Goal: Task Accomplishment & Management: Manage account settings

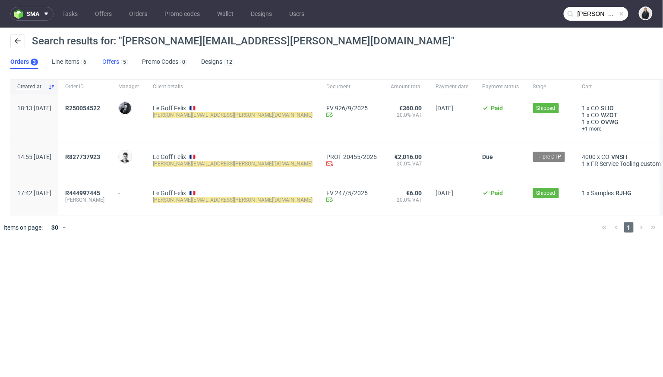
click at [111, 63] on link "Offers 5" at bounding box center [115, 62] width 26 height 14
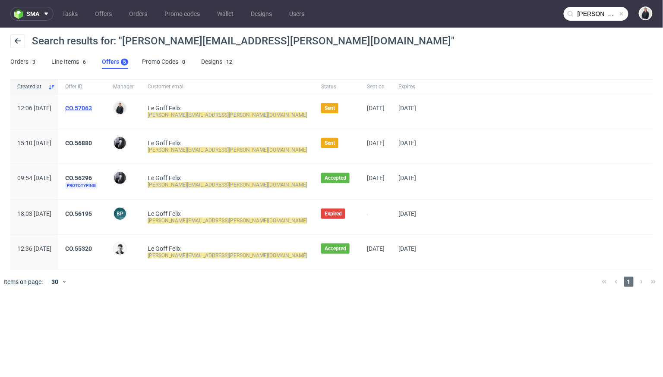
click at [92, 105] on link "CO.57063" at bounding box center [78, 108] width 27 height 7
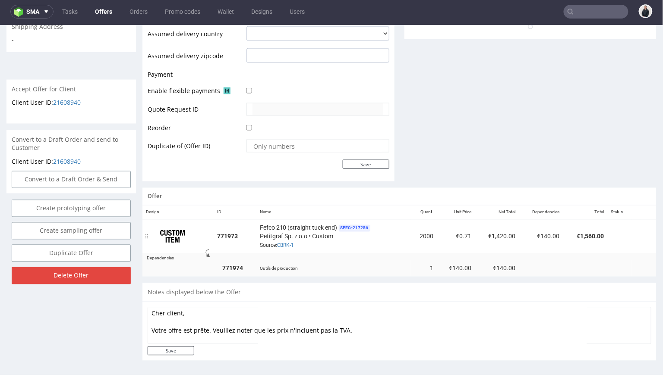
scroll to position [349, 0]
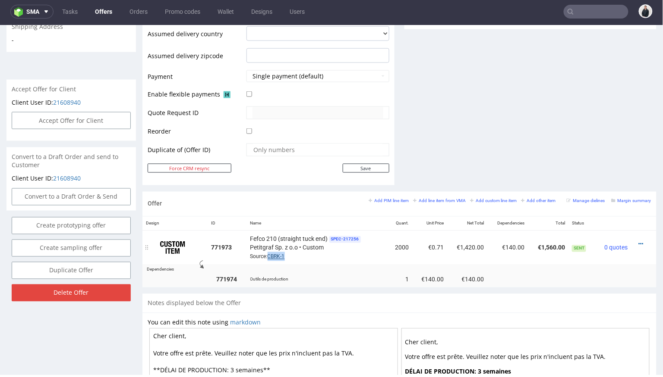
drag, startPoint x: 288, startPoint y: 253, endPoint x: 269, endPoint y: 253, distance: 19.4
click at [269, 253] on div "Fefco 210 (straight tuck end) SPEC- 217256 Petitgraf Sp. z o.o • Custom Source:…" at bounding box center [317, 247] width 134 height 27
copy link "CBRK-1"
click at [276, 254] on link "CBRK-1" at bounding box center [275, 257] width 17 height 6
click at [275, 254] on link "CBRK-1" at bounding box center [275, 257] width 17 height 6
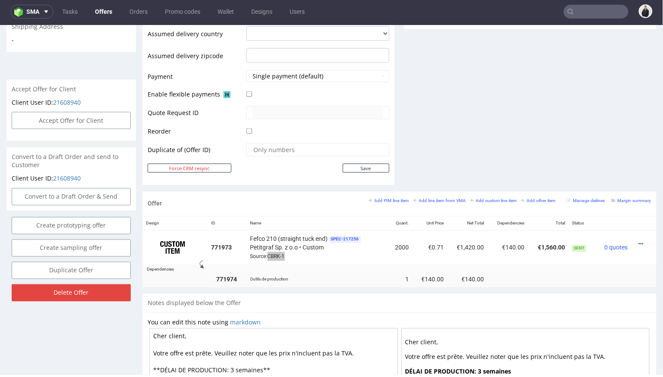
click at [580, 14] on input "text" at bounding box center [595, 12] width 65 height 14
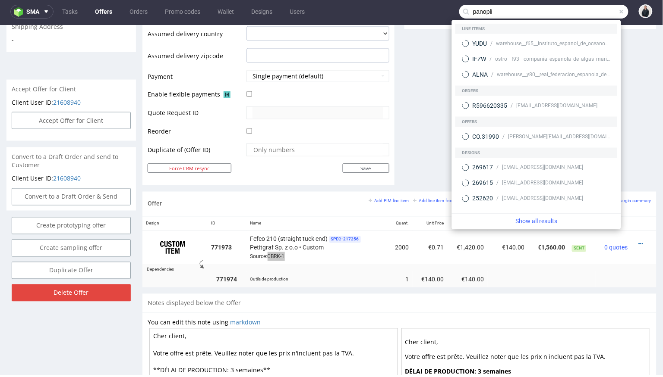
type input "panopli"
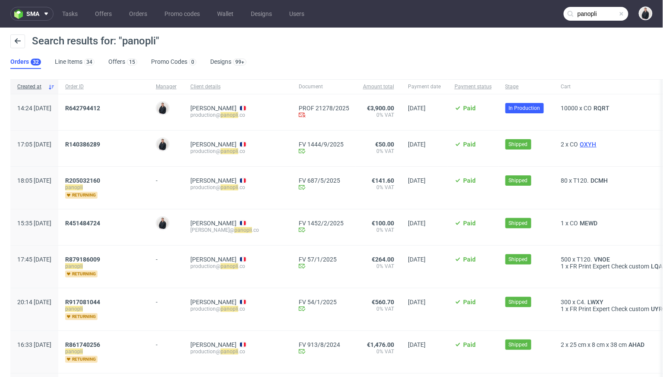
click at [598, 142] on span "OXYH" at bounding box center [588, 144] width 20 height 7
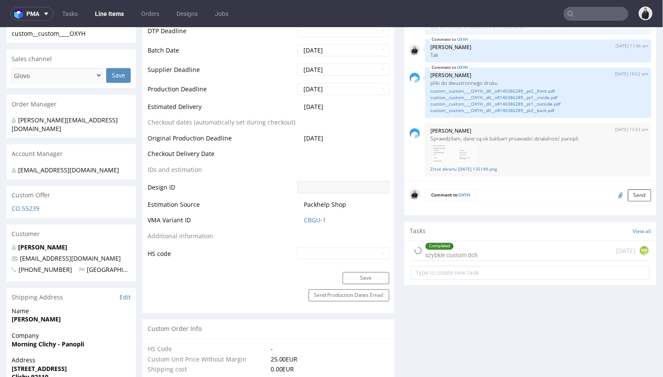
scroll to position [333, 0]
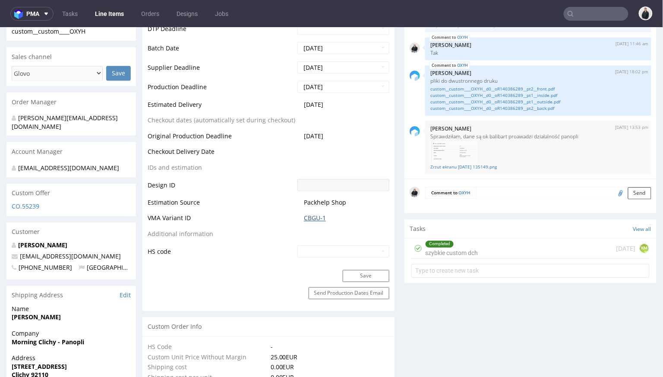
click at [311, 215] on link "CBGU-1" at bounding box center [315, 218] width 22 height 9
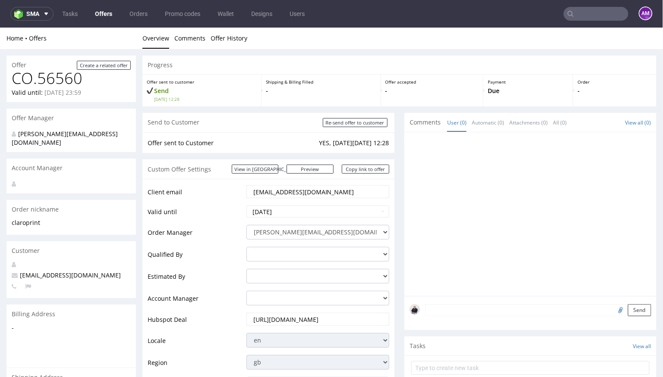
click at [106, 17] on link "Offers" at bounding box center [104, 14] width 28 height 14
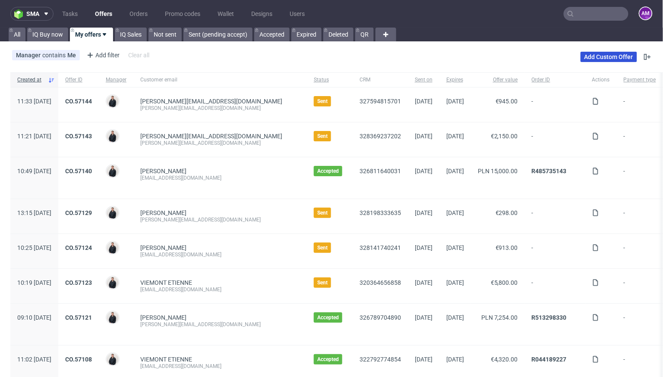
click at [592, 55] on link "Add Custom Offer" at bounding box center [608, 57] width 57 height 10
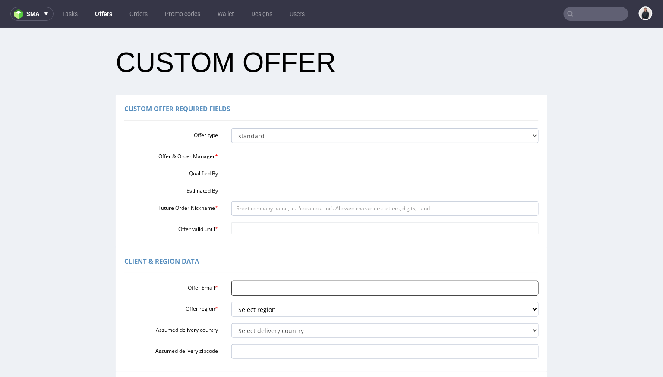
click at [268, 289] on input "Offer Email *" at bounding box center [385, 288] width 308 height 15
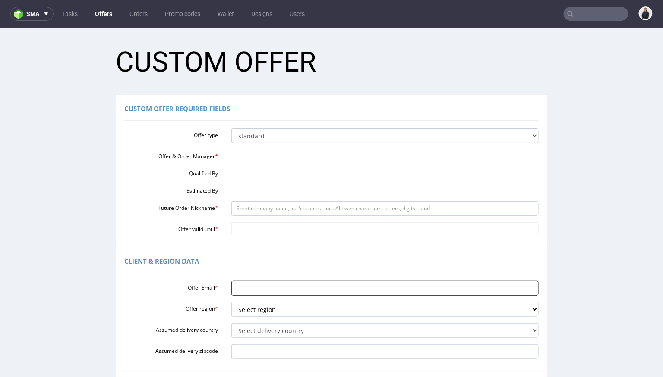
paste input "[PERSON_NAME][EMAIL_ADDRESS][DOMAIN_NAME]"
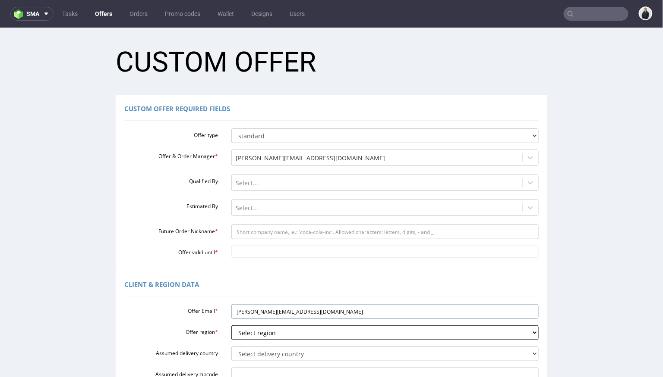
type input "[PERSON_NAME][EMAIL_ADDRESS][DOMAIN_NAME]"
click at [264, 329] on select "Select region eu gb de pl cz fr it es" at bounding box center [385, 332] width 308 height 15
select select "fr"
click at [231, 325] on select "Select region eu gb de pl cz fr it es" at bounding box center [385, 332] width 308 height 15
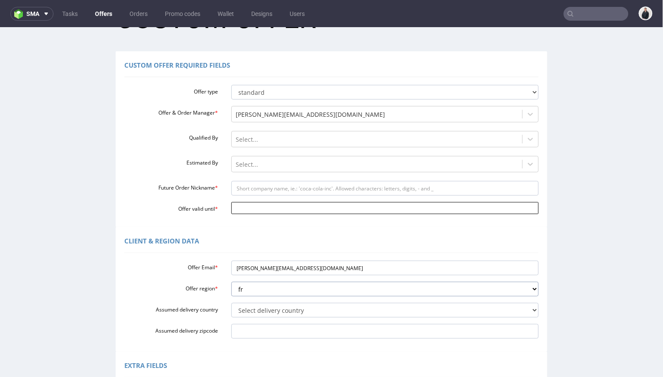
scroll to position [54, 0]
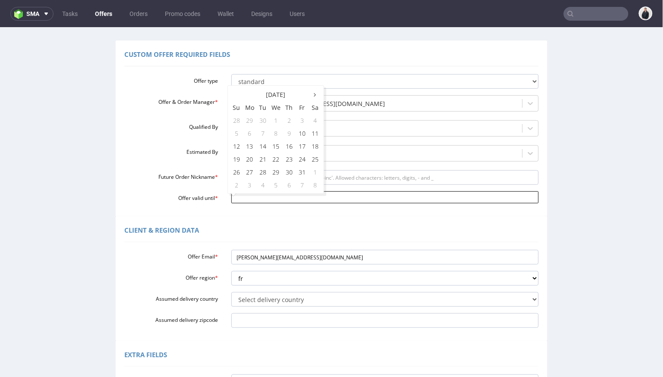
click at [265, 198] on input "Offer valid until *" at bounding box center [385, 197] width 308 height 12
click at [315, 159] on td "25" at bounding box center [314, 158] width 13 height 13
type input "[DATE]"
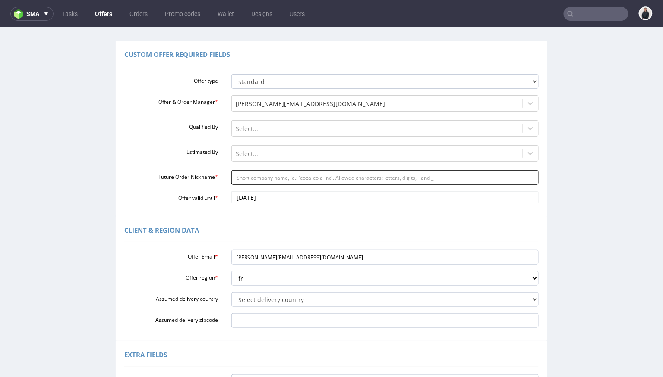
click at [286, 175] on input "Future Order Nickname *" at bounding box center [385, 177] width 308 height 15
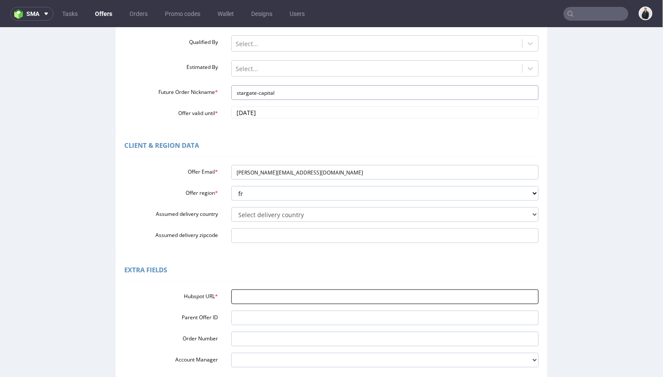
scroll to position [146, 0]
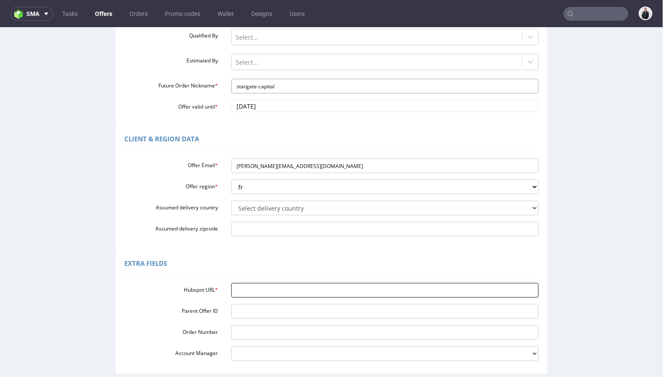
type input "stargate-capital"
click at [301, 289] on input "Hubspot URL *" at bounding box center [385, 290] width 308 height 15
paste input "[URL][DOMAIN_NAME]"
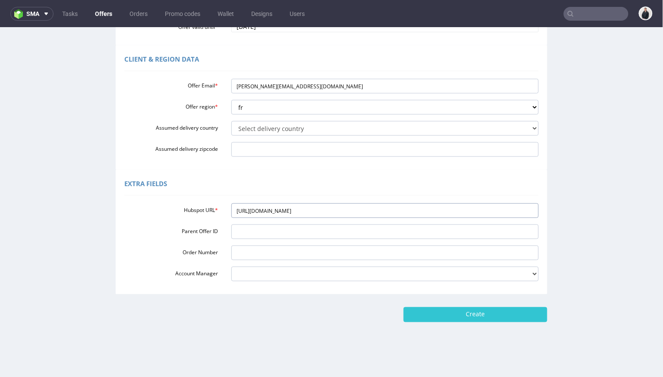
scroll to position [226, 0]
type input "[URL][DOMAIN_NAME]"
click at [443, 309] on input "Create" at bounding box center [475, 314] width 144 height 15
type input "Please wait..."
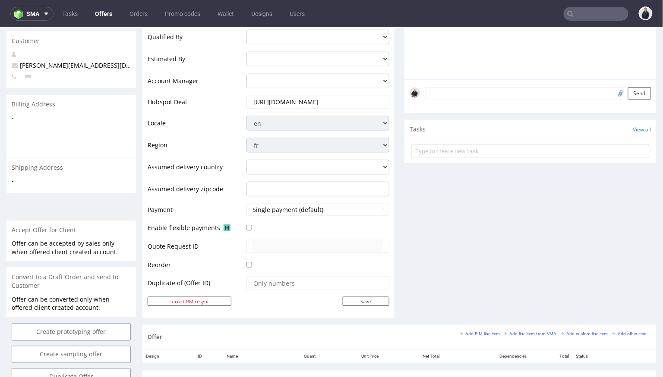
scroll to position [229, 0]
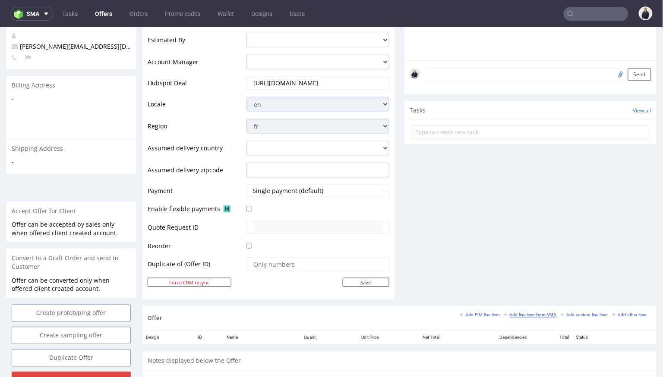
click at [519, 313] on small "Add line item from VMA" at bounding box center [530, 315] width 53 height 5
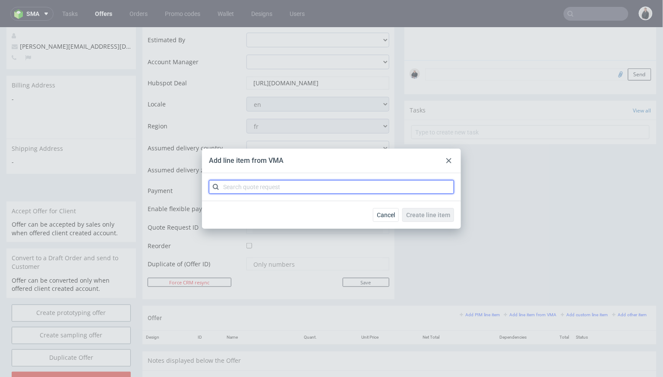
click at [321, 187] on input "text" at bounding box center [331, 187] width 245 height 14
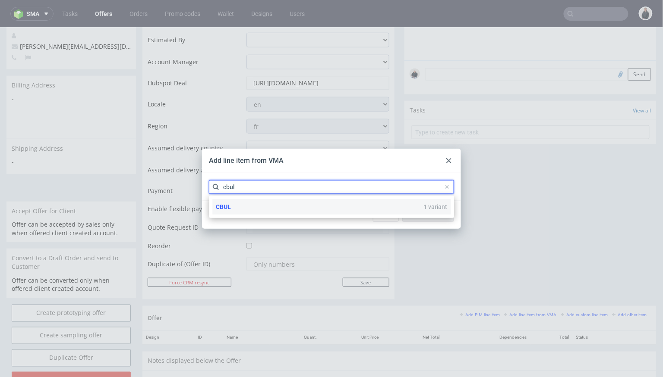
type input "cbul"
click at [264, 204] on div "CBUL 1 variant" at bounding box center [331, 207] width 238 height 16
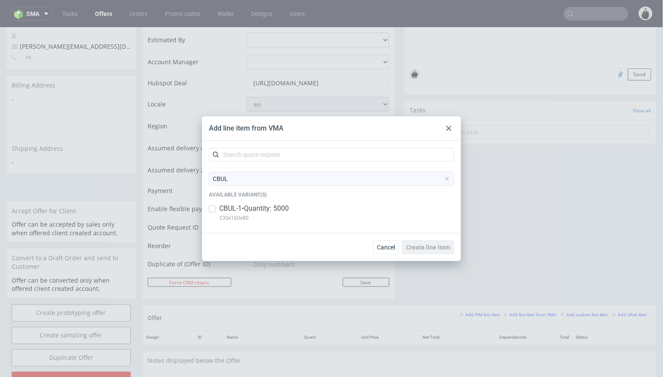
click at [265, 213] on p "CBUL-1 • Quantity: 5000" at bounding box center [253, 208] width 69 height 9
checkbox input "true"
click at [426, 245] on span "Create line item" at bounding box center [428, 248] width 44 height 6
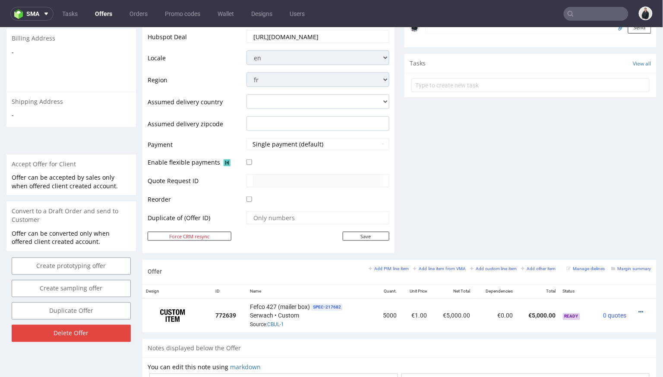
scroll to position [308, 0]
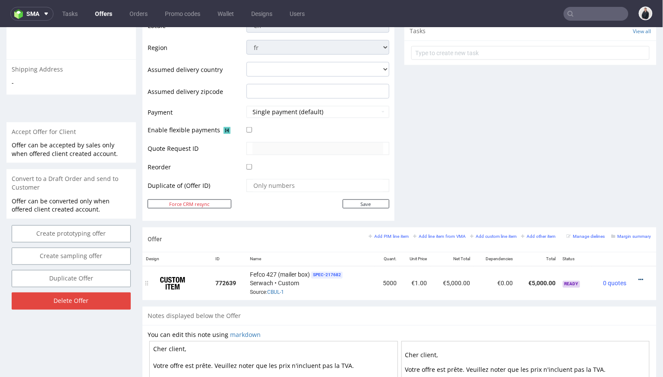
click at [638, 277] on icon at bounding box center [640, 280] width 5 height 6
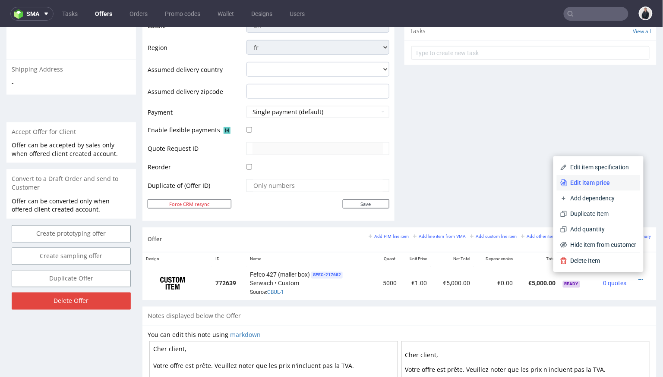
click at [609, 182] on span "Edit item price" at bounding box center [601, 183] width 69 height 9
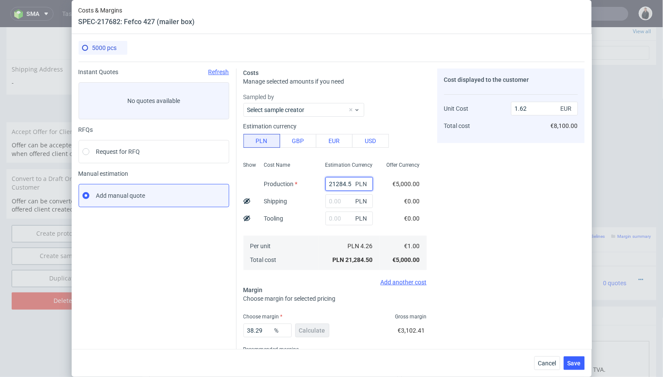
click at [340, 181] on input "21284.5" at bounding box center [348, 184] width 47 height 14
paste input "12950"
type input "12950"
type input "0.99"
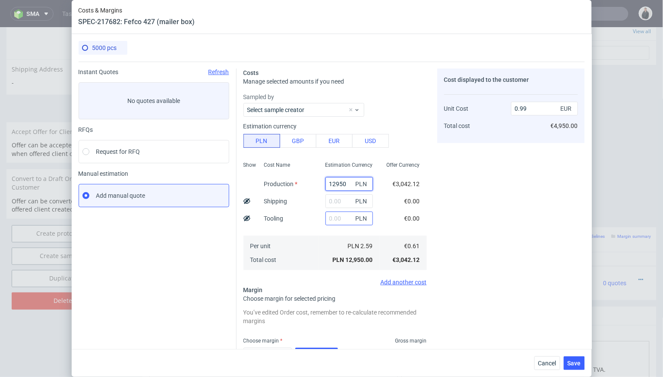
type input "12950"
click at [340, 217] on input "text" at bounding box center [348, 219] width 47 height 14
type input "2000"
type input "1.13"
type input "2000"
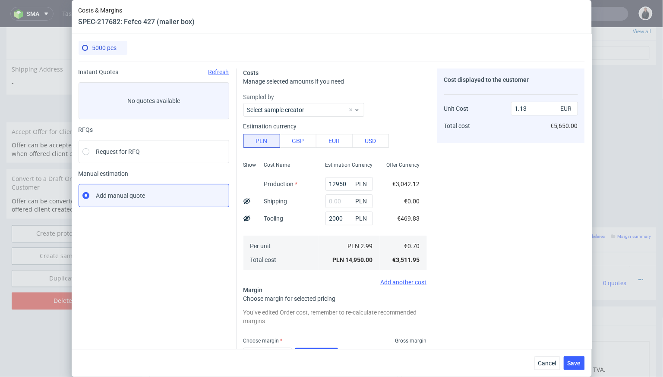
click at [295, 213] on div "Cost Name Production Shipping Tooling Per unit Total cost" at bounding box center [287, 215] width 61 height 114
click at [337, 200] on input "text" at bounding box center [348, 202] width 47 height 14
type input "1700"
type input "1.26"
type input "1700"
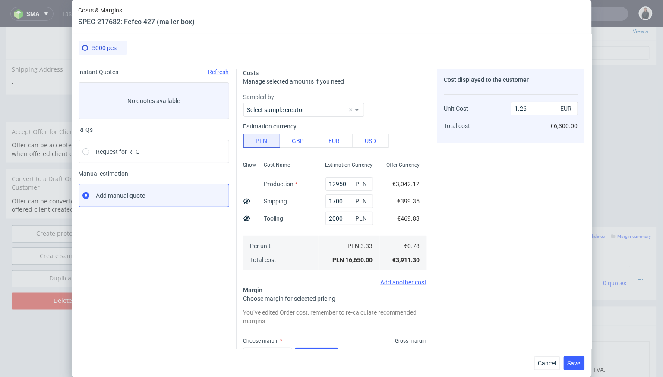
click at [318, 227] on div "Cost Name Production Shipping Tooling Per unit Total cost" at bounding box center [287, 215] width 61 height 114
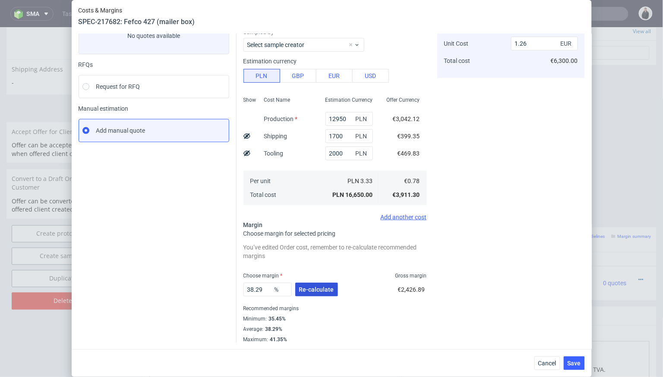
click at [317, 287] on span "Re-calculate" at bounding box center [316, 290] width 35 height 6
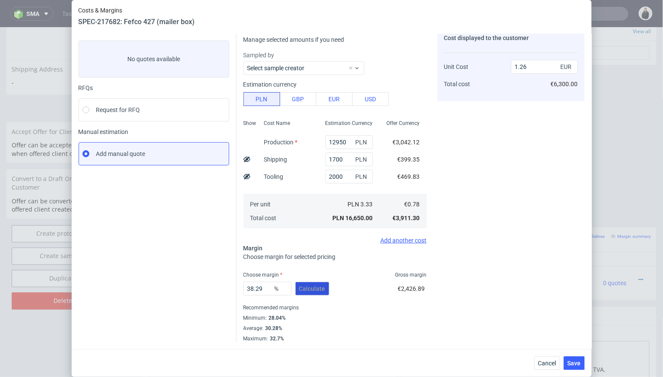
scroll to position [41, 0]
click at [265, 286] on input "38.29" at bounding box center [267, 290] width 48 height 14
drag, startPoint x: 265, startPoint y: 289, endPoint x: 211, endPoint y: 286, distance: 53.6
click at [211, 286] on div "Instant Quotes Refresh No quotes available RFQs Request for RFQ Manual estimati…" at bounding box center [332, 182] width 506 height 323
type input "29"
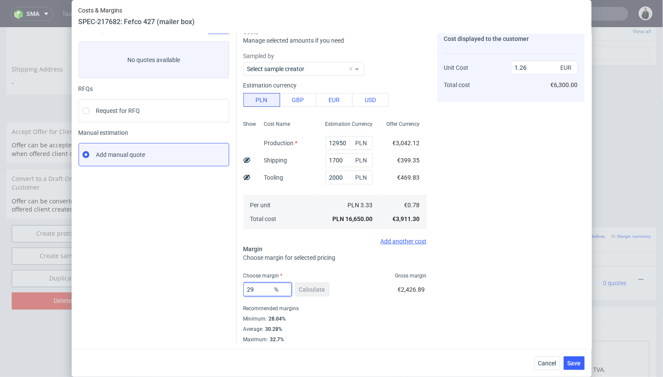
type input "1.1"
type input "29"
click at [204, 270] on div "Instant Quotes Refresh No quotes available RFQs Request for RFQ Manual estimati…" at bounding box center [158, 186] width 158 height 316
drag, startPoint x: 345, startPoint y: 176, endPoint x: 309, endPoint y: 176, distance: 35.4
click at [309, 176] on div "Show Cost Name Production Shipping Tooling Per unit Total cost Estimation Curre…" at bounding box center [334, 174] width 183 height 114
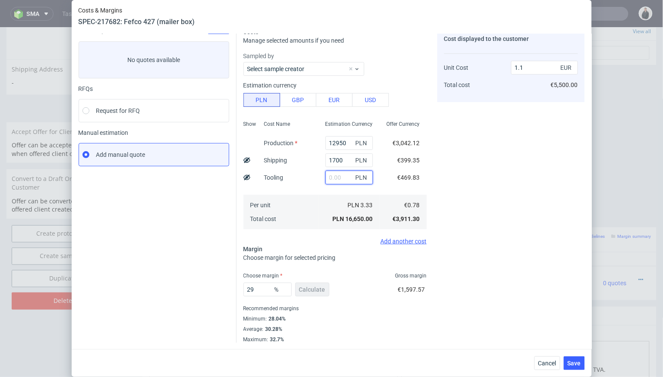
type input "0.97"
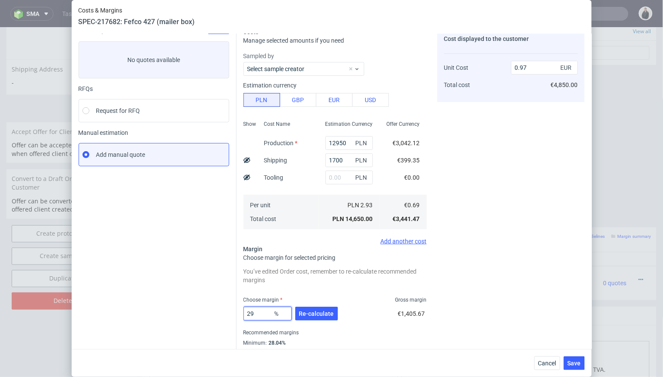
click at [258, 313] on input "29" at bounding box center [267, 314] width 48 height 14
drag, startPoint x: 261, startPoint y: 314, endPoint x: 239, endPoint y: 314, distance: 22.0
click at [239, 314] on div "Costs Manage selected amounts if you need Sampled by Select sample creator Esti…" at bounding box center [410, 194] width 348 height 347
type input "1.03"
type input "0.7"
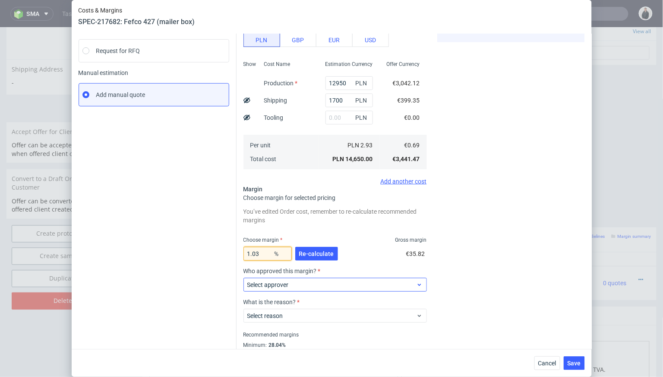
scroll to position [101, 0]
drag, startPoint x: 267, startPoint y: 253, endPoint x: 226, endPoint y: 253, distance: 40.6
click at [226, 253] on div "Instant Quotes Refresh No quotes available RFQs Request for RFQ Manual estimati…" at bounding box center [332, 164] width 506 height 409
type input "29"
type input "0.97"
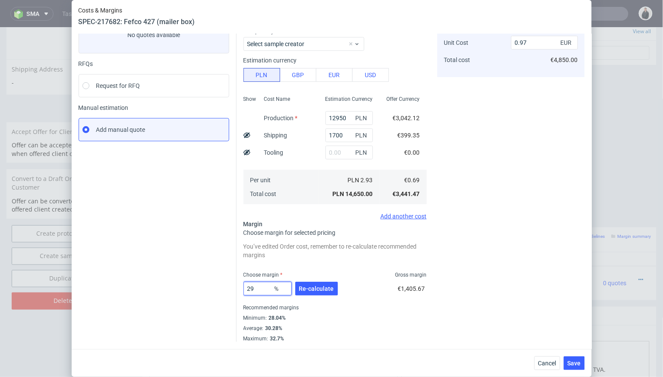
scroll to position [65, 0]
click at [186, 238] on div "Instant Quotes Refresh No quotes available RFQs Request for RFQ Manual estimati…" at bounding box center [158, 173] width 158 height 340
drag, startPoint x: 259, startPoint y: 287, endPoint x: 235, endPoint y: 287, distance: 24.6
click at [235, 287] on div "Instant Quotes Refresh No quotes available RFQs Request for RFQ Manual estimati…" at bounding box center [332, 170] width 506 height 347
type input "30"
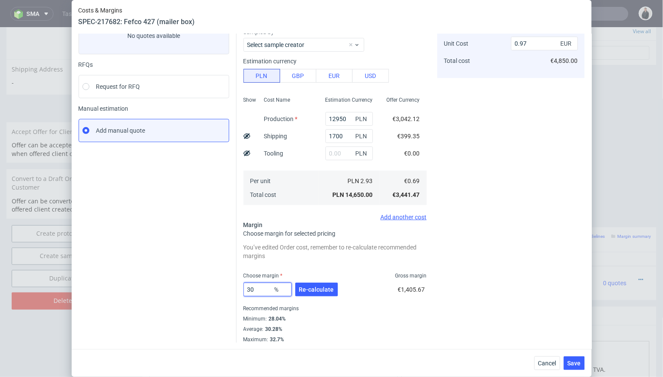
type input "0.98"
click at [218, 294] on div "Instant Quotes Refresh No quotes available RFQs Request for RFQ Manual estimati…" at bounding box center [158, 173] width 158 height 340
drag, startPoint x: 264, startPoint y: 291, endPoint x: 239, endPoint y: 292, distance: 25.5
click at [239, 292] on div "Costs Manage selected amounts if you need Sampled by Select sample creator Esti…" at bounding box center [410, 170] width 348 height 347
type input "31"
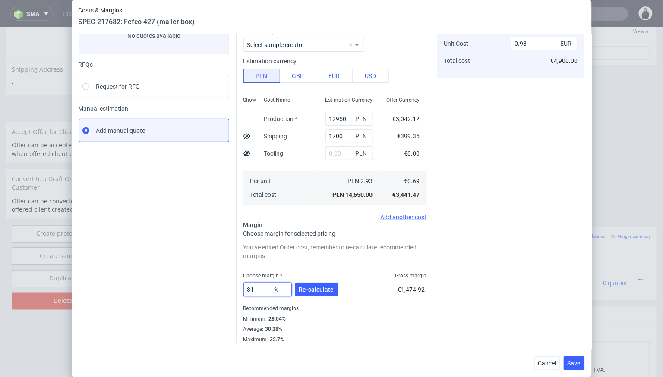
type input "1"
type input "31"
click at [233, 289] on div "Instant Quotes Refresh No quotes available RFQs Request for RFQ Manual estimati…" at bounding box center [158, 173] width 158 height 340
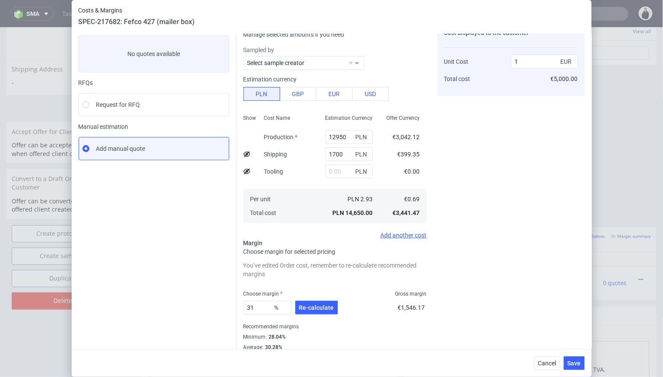
scroll to position [57, 0]
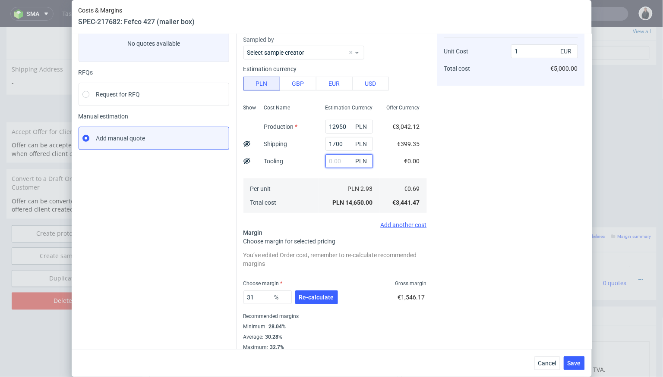
click at [335, 160] on input "text" at bounding box center [348, 161] width 47 height 14
click at [505, 309] on div "Cost displayed to the customer Unit Cost Total cost 1 EUR €5,000.00" at bounding box center [511, 181] width 148 height 340
click at [575, 363] on span "Save" at bounding box center [573, 364] width 13 height 6
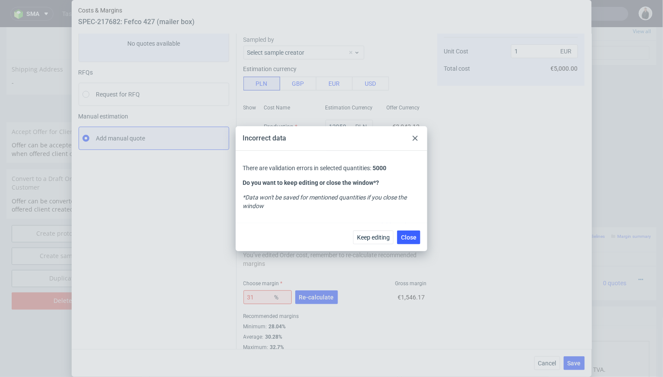
click at [418, 137] on div at bounding box center [415, 138] width 10 height 10
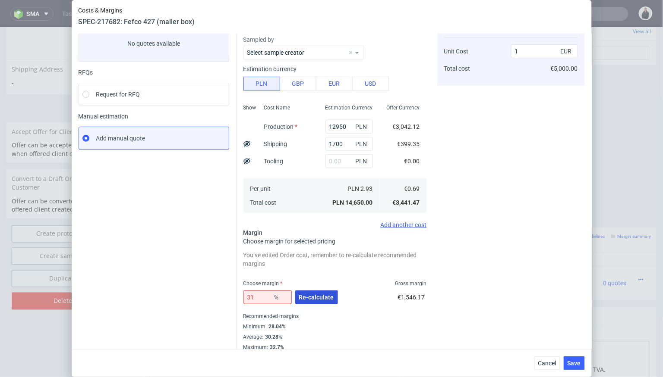
click at [319, 295] on span "Re-calculate" at bounding box center [316, 298] width 35 height 6
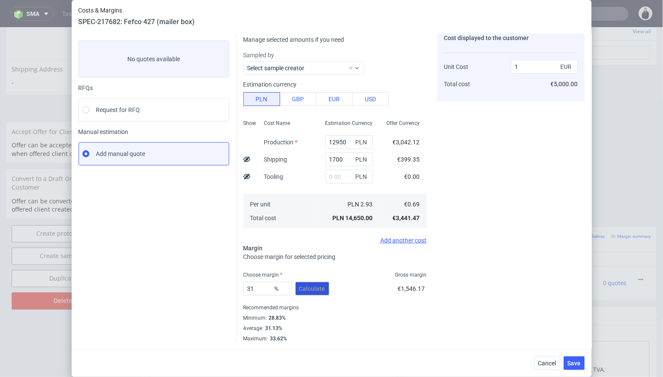
scroll to position [41, 0]
click at [576, 361] on span "Save" at bounding box center [573, 364] width 13 height 6
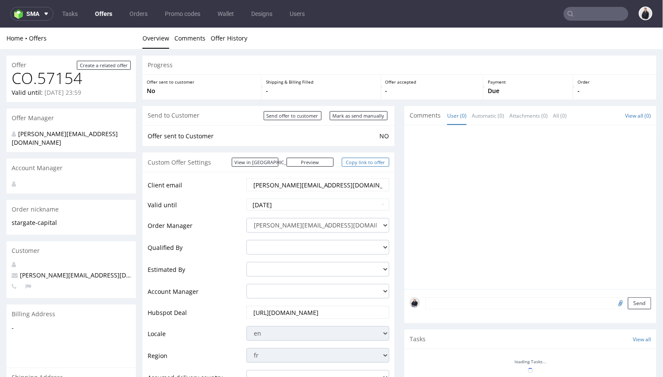
scroll to position [0, 0]
click at [371, 159] on link "Copy link to offer" at bounding box center [365, 161] width 47 height 9
click at [296, 114] on input "Send offer to customer" at bounding box center [293, 115] width 58 height 9
type input "In progress..."
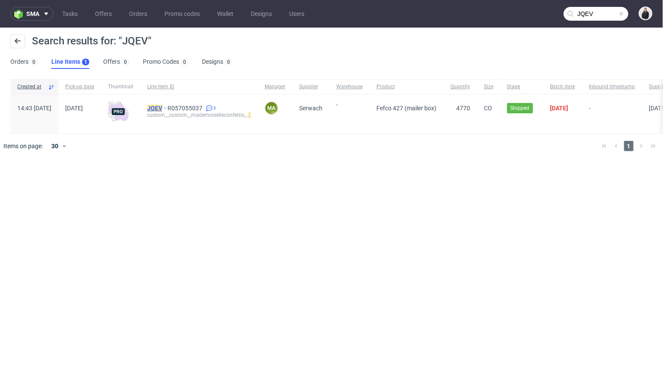
click at [162, 107] on mark "JQEV" at bounding box center [154, 108] width 15 height 7
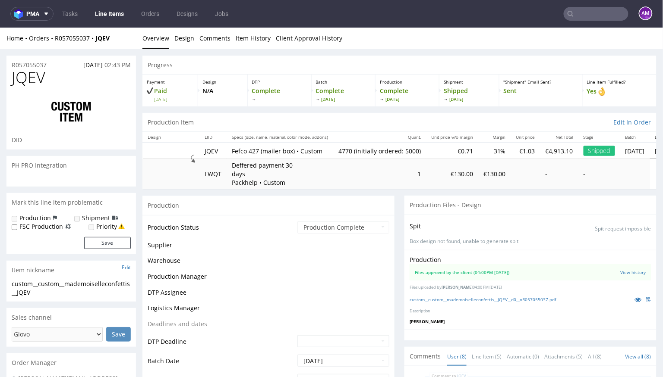
scroll to position [195, 0]
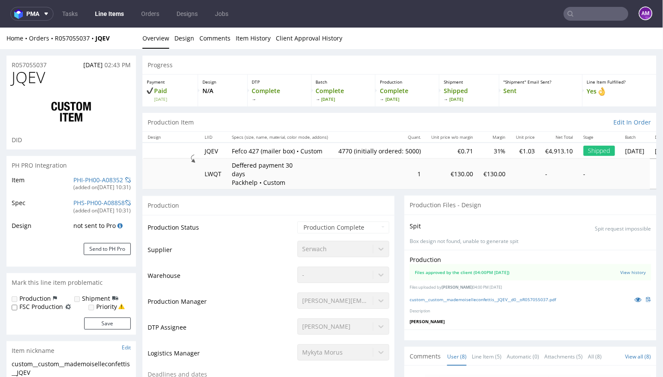
select select "in_progress"
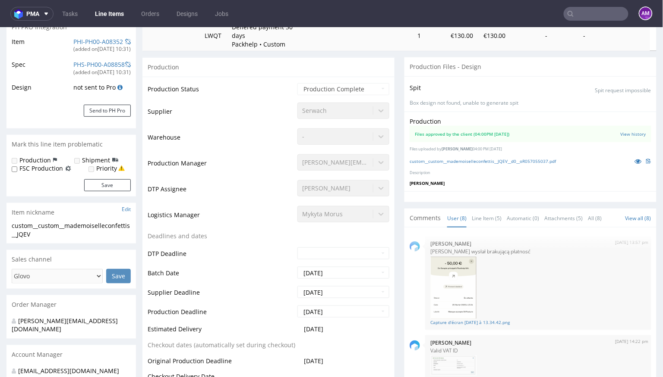
scroll to position [322, 0]
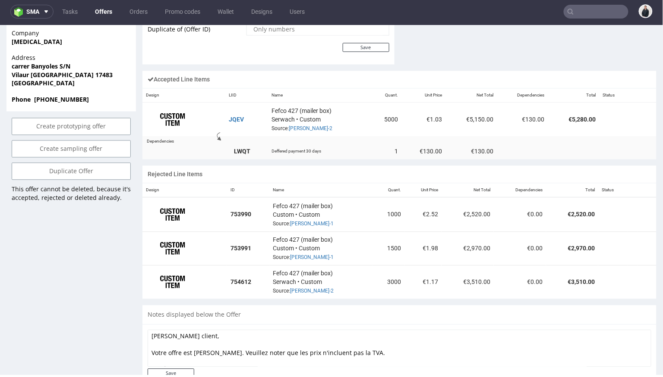
scroll to position [30, 0]
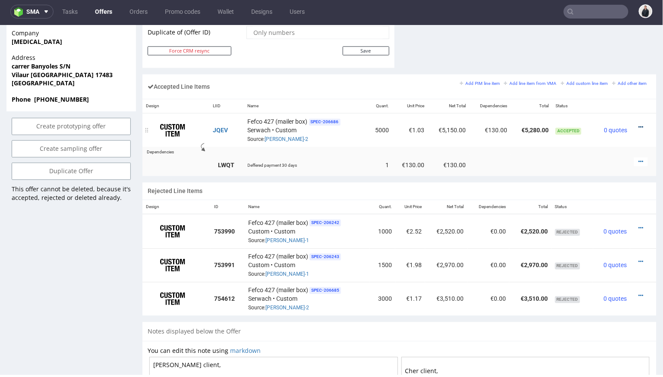
click at [638, 125] on icon at bounding box center [640, 127] width 5 height 6
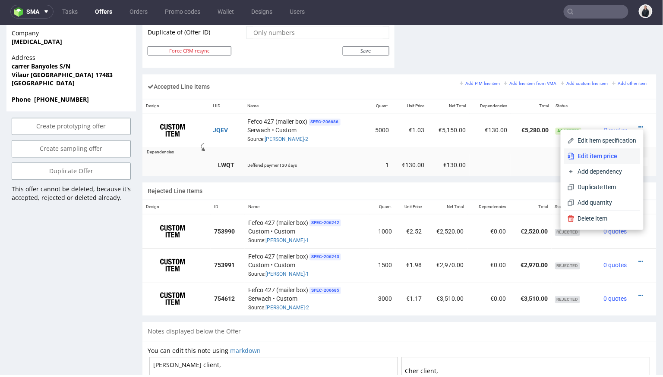
click at [607, 155] on span "Edit item price" at bounding box center [605, 156] width 62 height 9
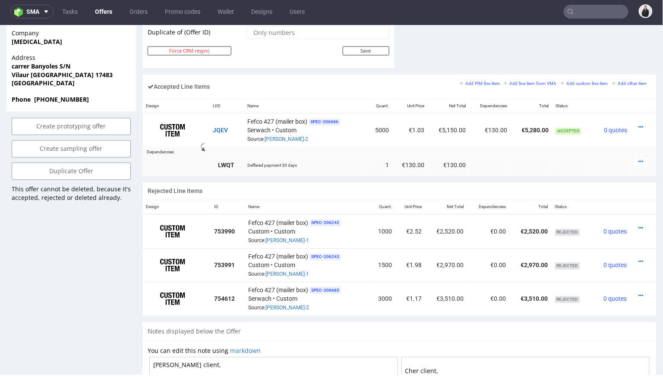
scroll to position [0, 0]
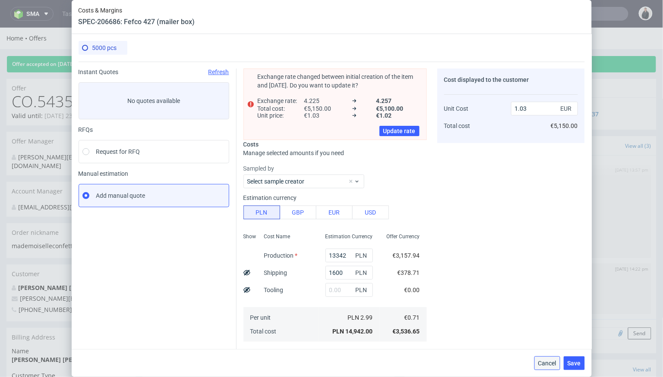
click at [540, 361] on span "Cancel" at bounding box center [547, 364] width 18 height 6
